Goal: Task Accomplishment & Management: Complete application form

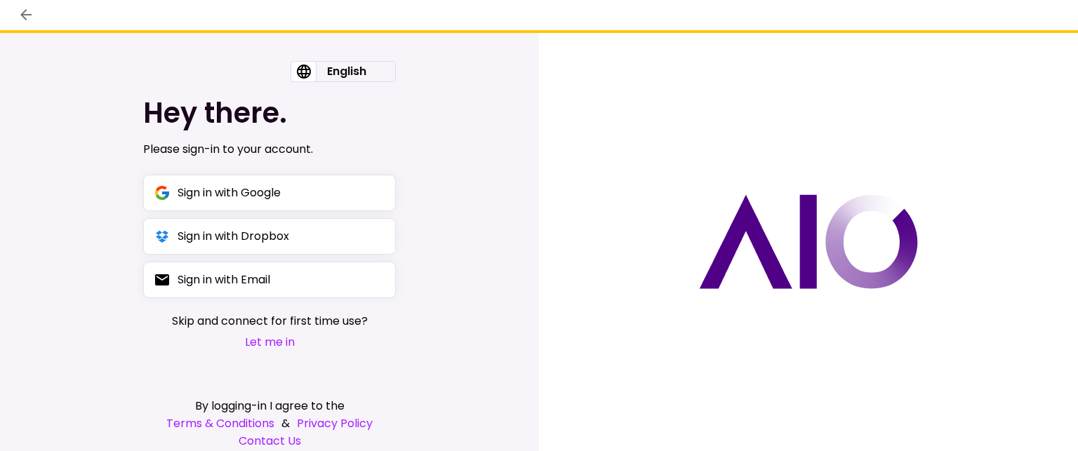
click at [264, 342] on button "Let me in" at bounding box center [270, 342] width 196 height 18
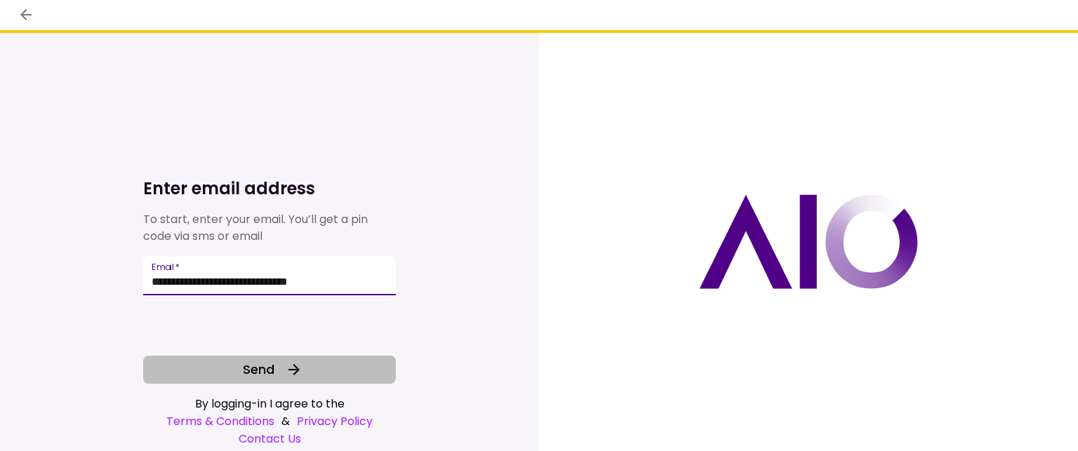
type input "**********"
click at [251, 374] on span "Send" at bounding box center [259, 369] width 32 height 19
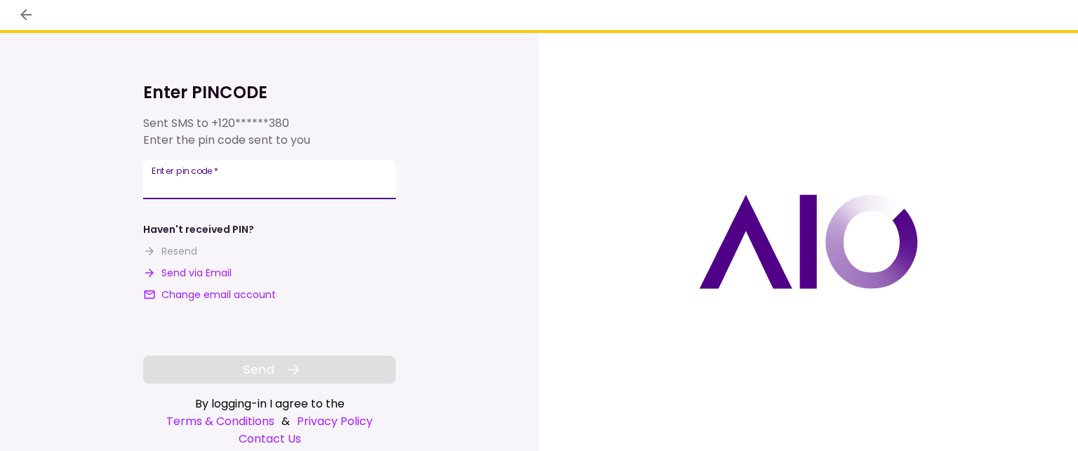
click at [156, 185] on input "**********" at bounding box center [269, 179] width 253 height 39
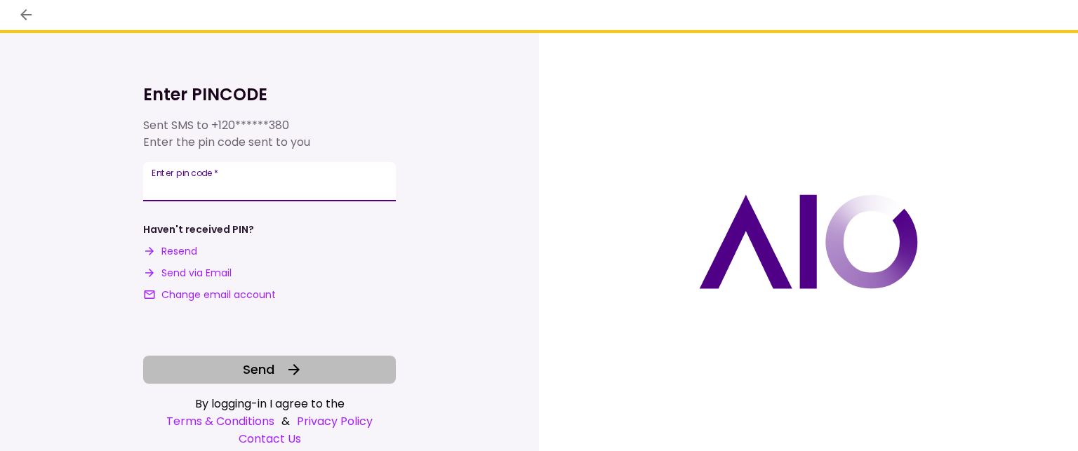
type input "******"
click at [276, 375] on button "Send" at bounding box center [269, 370] width 253 height 28
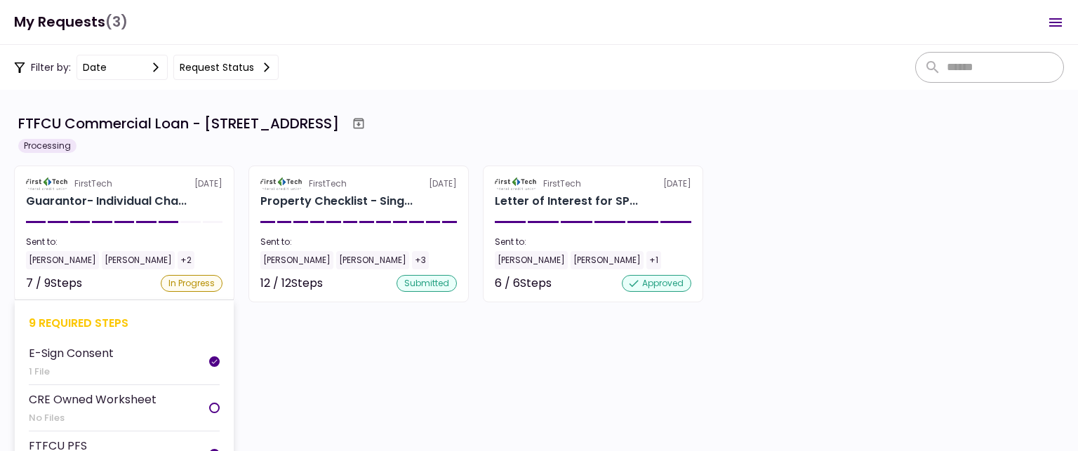
click at [211, 411] on div at bounding box center [214, 408] width 11 height 11
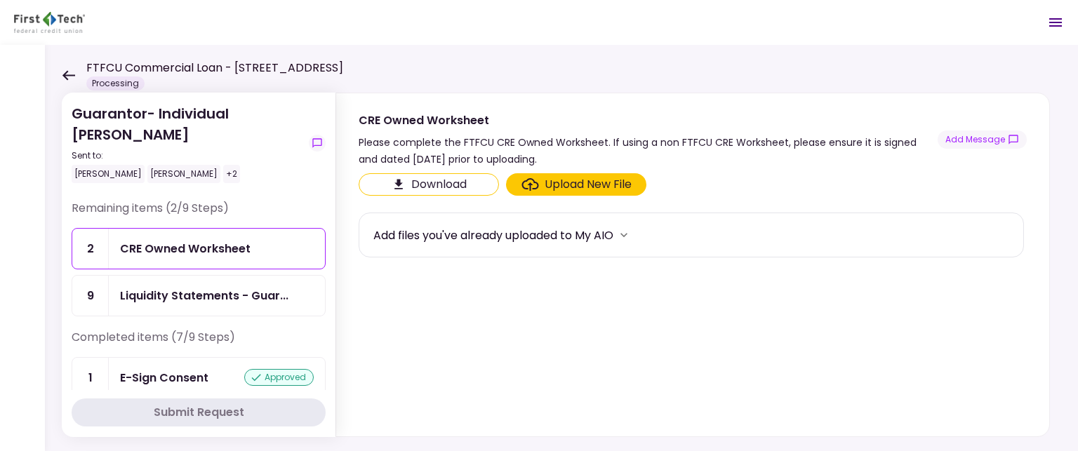
click at [168, 248] on div "CRE Owned Worksheet" at bounding box center [185, 249] width 131 height 18
click at [566, 185] on div "Upload New File" at bounding box center [588, 184] width 87 height 17
click at [0, 0] on input "Upload New File" at bounding box center [0, 0] width 0 height 0
click at [560, 185] on div "Upload New File" at bounding box center [588, 184] width 87 height 17
click at [0, 0] on input "Upload New File" at bounding box center [0, 0] width 0 height 0
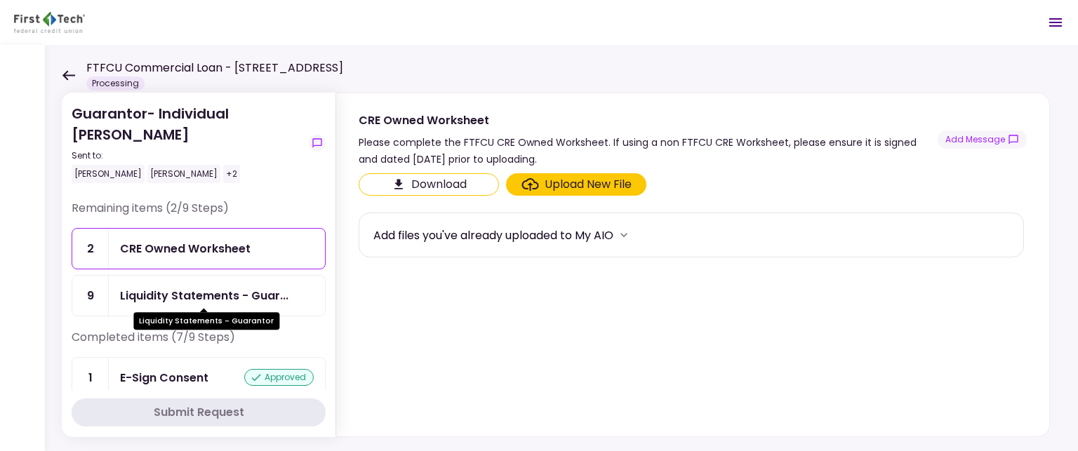
click at [205, 288] on div "Liquidity Statements - Guar..." at bounding box center [204, 296] width 168 height 18
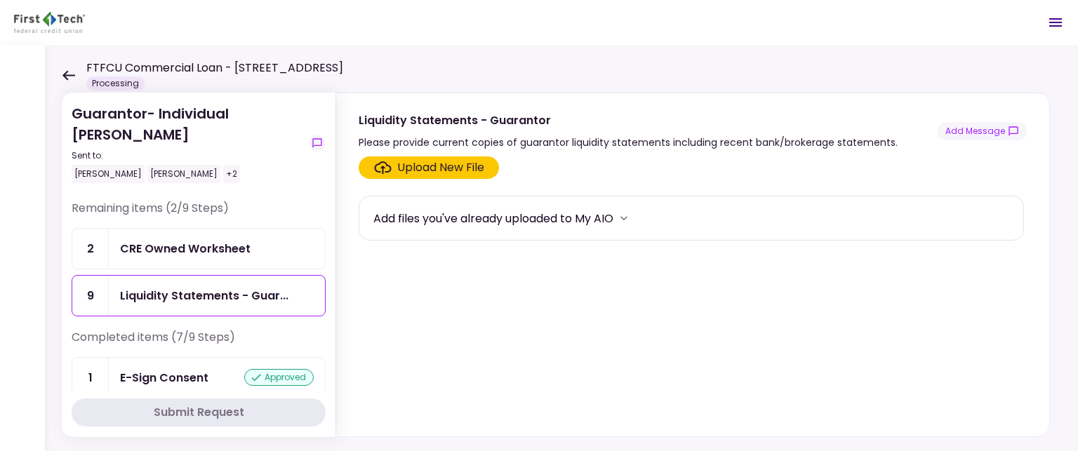
click at [203, 249] on div "CRE Owned Worksheet" at bounding box center [185, 249] width 131 height 18
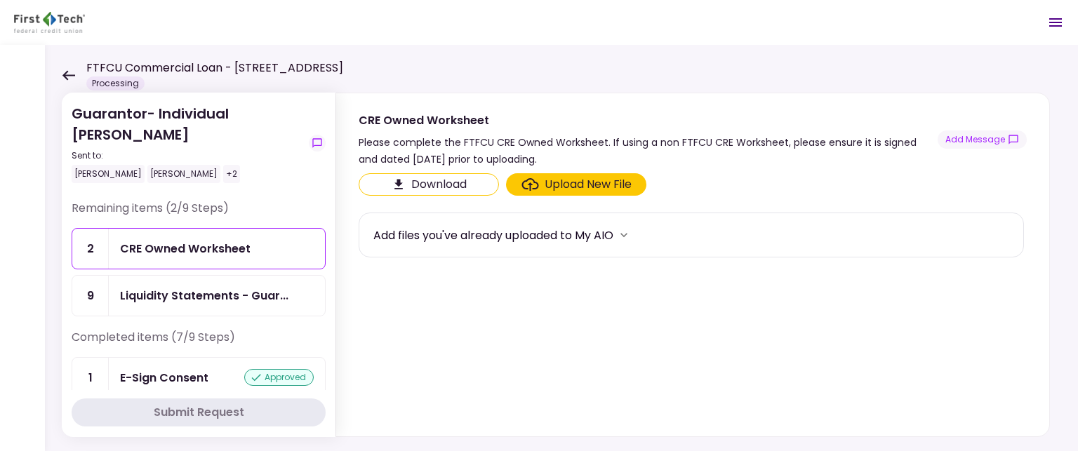
click at [553, 185] on div "Upload New File" at bounding box center [588, 184] width 87 height 17
click at [0, 0] on input "Upload New File" at bounding box center [0, 0] width 0 height 0
click at [560, 184] on div "Upload New File" at bounding box center [588, 184] width 87 height 17
click at [0, 0] on input "Upload New File" at bounding box center [0, 0] width 0 height 0
click at [567, 185] on div "Upload New File" at bounding box center [588, 184] width 87 height 17
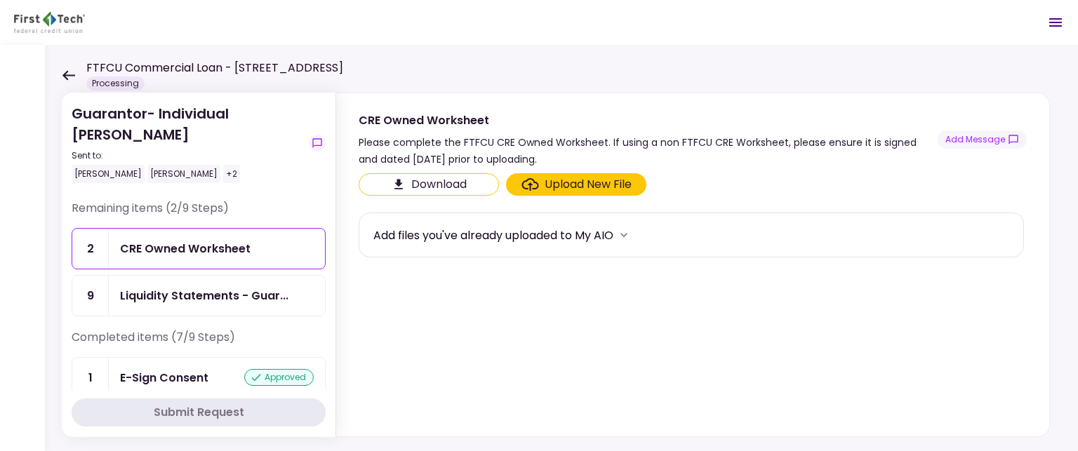
click at [0, 0] on input "Upload New File" at bounding box center [0, 0] width 0 height 0
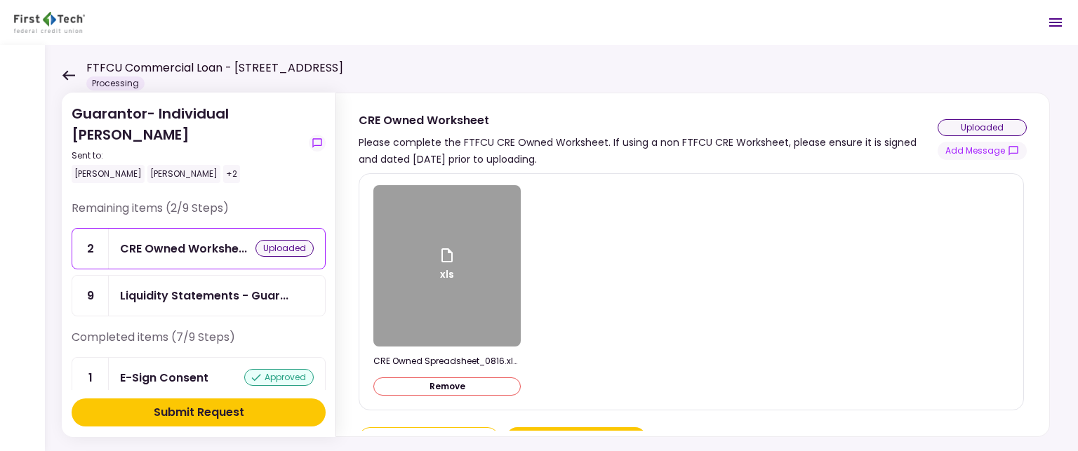
click at [219, 412] on div "Submit Request" at bounding box center [199, 412] width 91 height 17
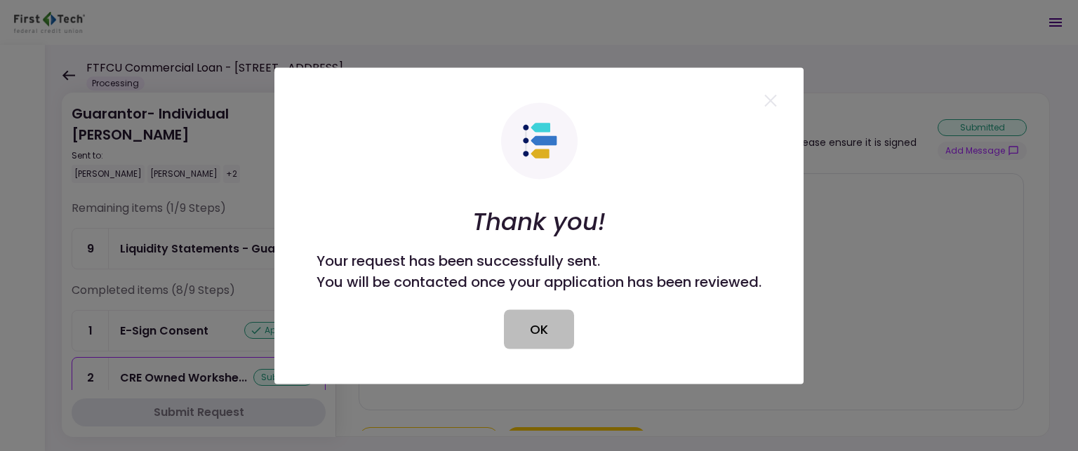
click at [533, 336] on button "OK" at bounding box center [539, 329] width 70 height 39
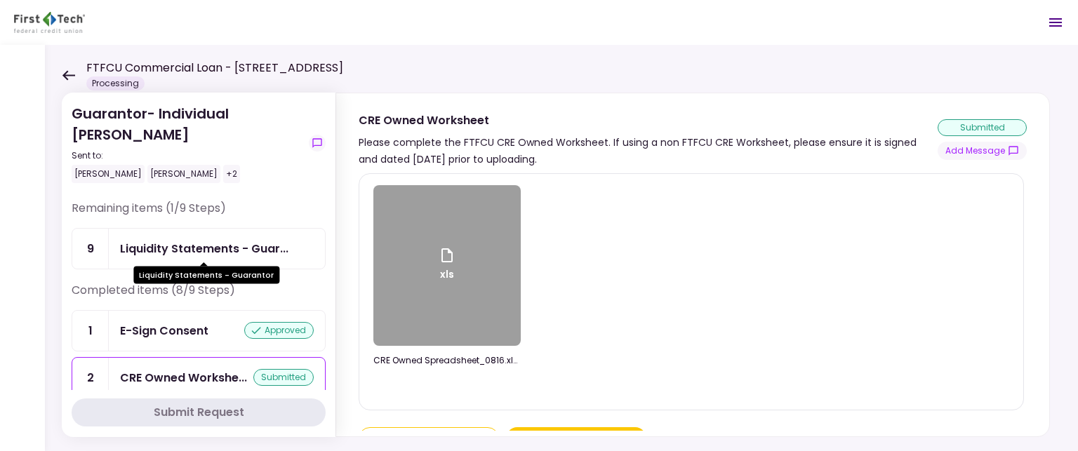
click at [187, 240] on div "Liquidity Statements - Guar..." at bounding box center [204, 249] width 168 height 18
